Goal: Find specific page/section

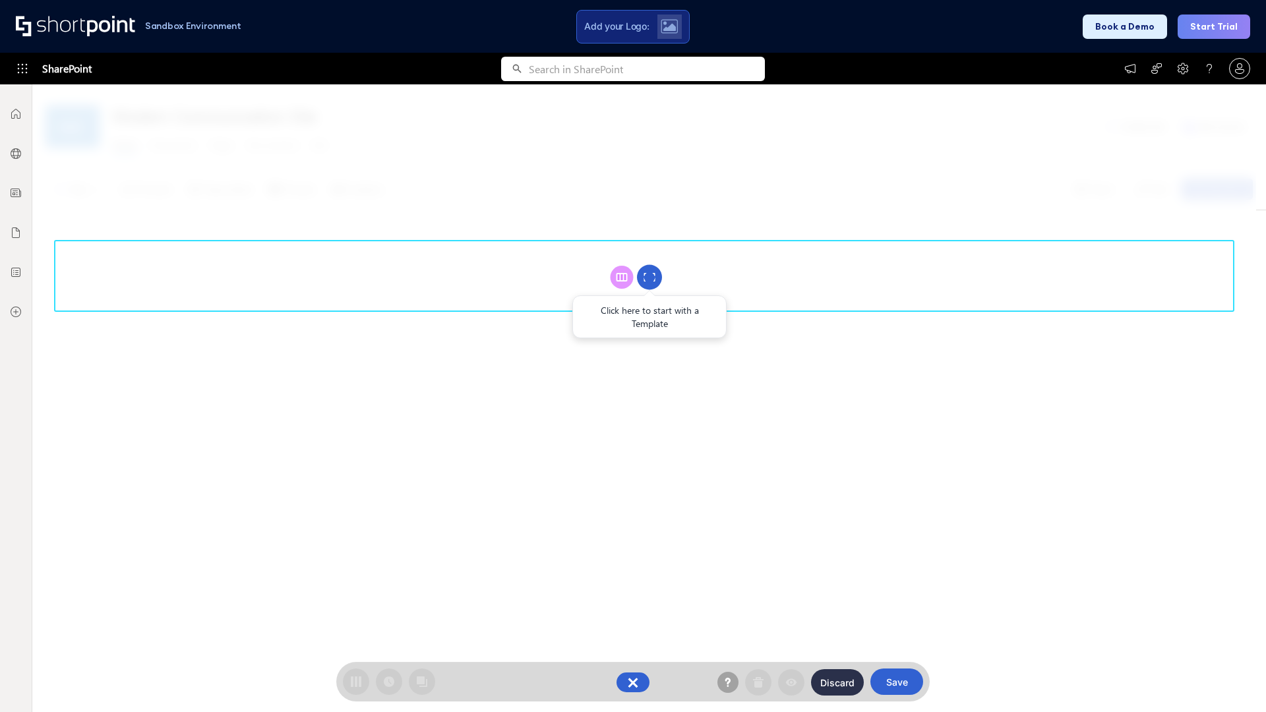
click at [650, 277] on circle at bounding box center [649, 277] width 25 height 25
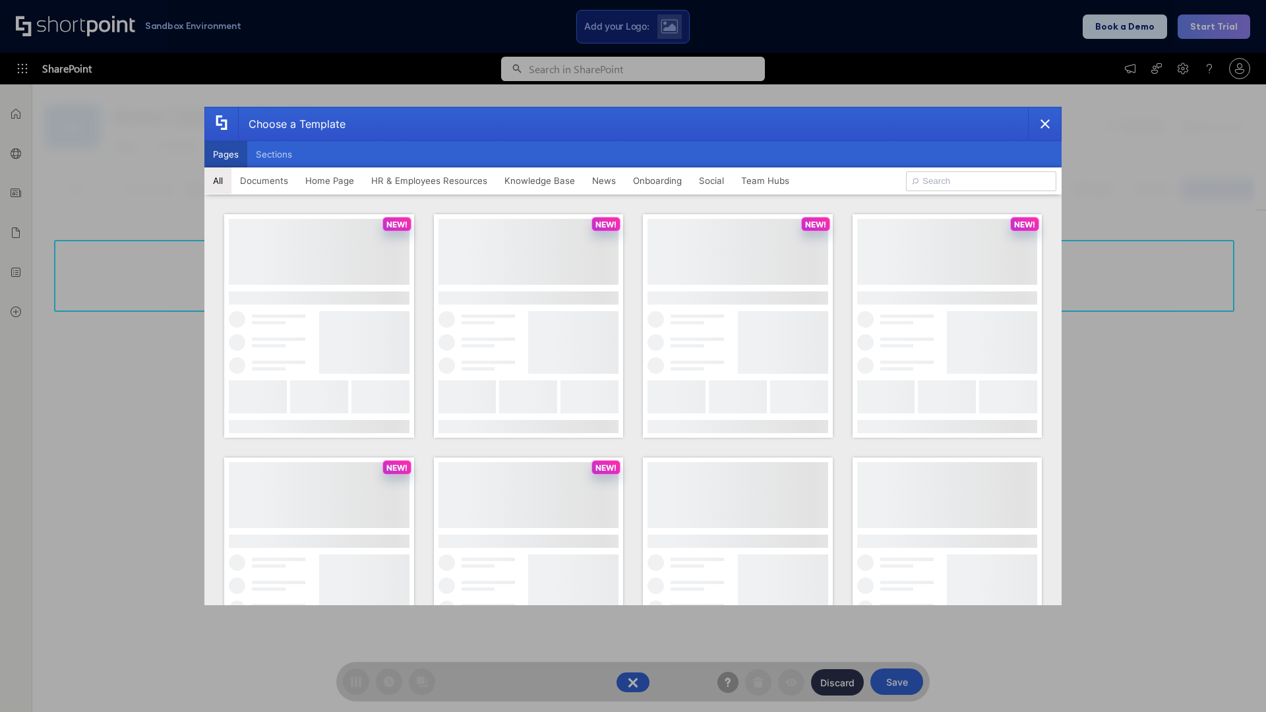
click at [226, 154] on button "Pages" at bounding box center [225, 154] width 43 height 26
type input "HR 8"
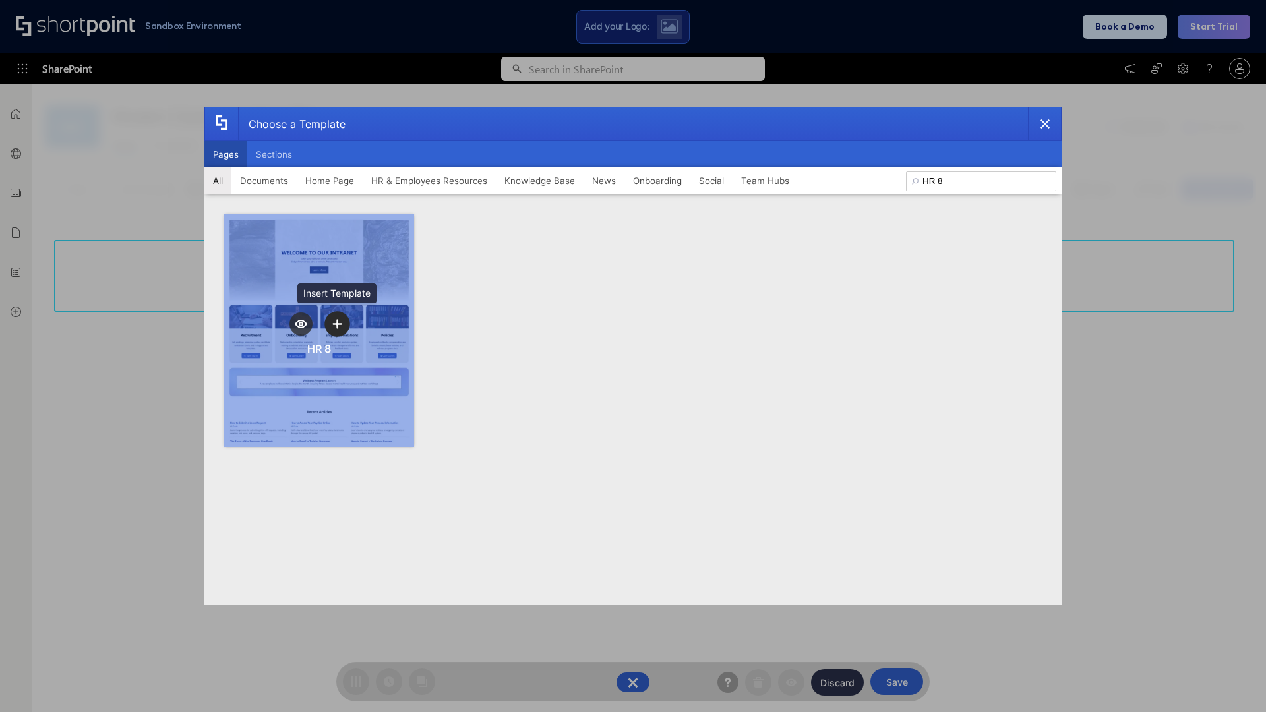
click at [337, 324] on icon "template selector" at bounding box center [336, 323] width 9 height 9
